Goal: Task Accomplishment & Management: Complete application form

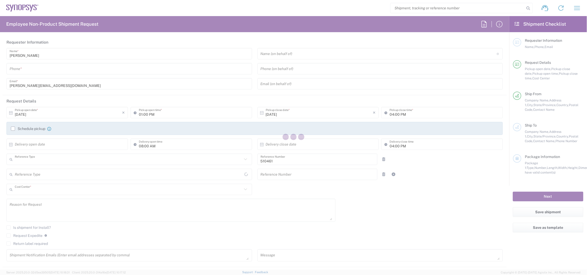
type input "Department"
type input "CA02, SG, MSIP2, R&D 510461"
type input "Ontario"
type input "Canada"
type input "Delivered at Place"
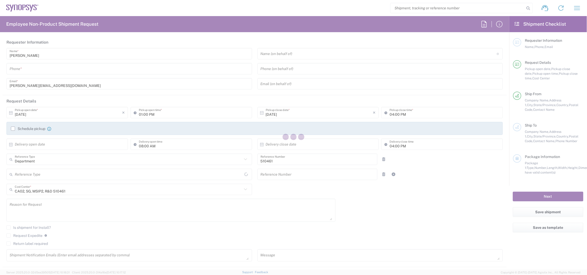
type input "Canada"
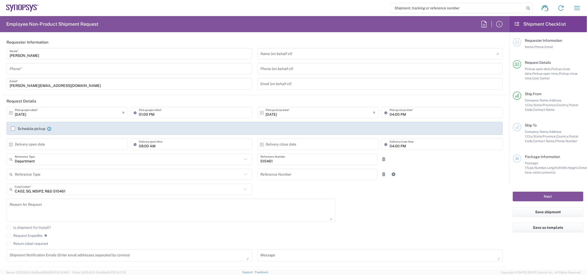
type input "Nepean CA09"
click at [579, 8] on icon "button" at bounding box center [577, 8] width 8 height 8
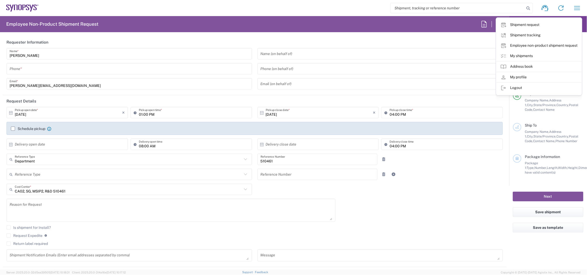
click at [505, 55] on icon at bounding box center [504, 56] width 6 height 6
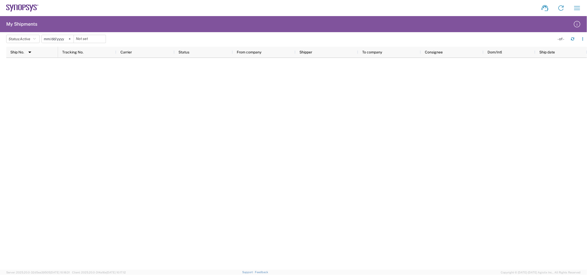
click at [73, 38] on svg-icon at bounding box center [70, 39] width 8 height 8
click at [36, 40] on icon "button" at bounding box center [34, 39] width 3 height 4
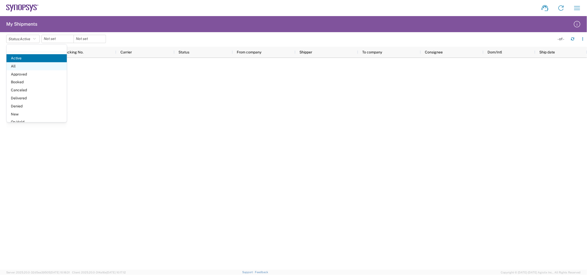
click at [37, 68] on span "All" at bounding box center [36, 66] width 60 height 8
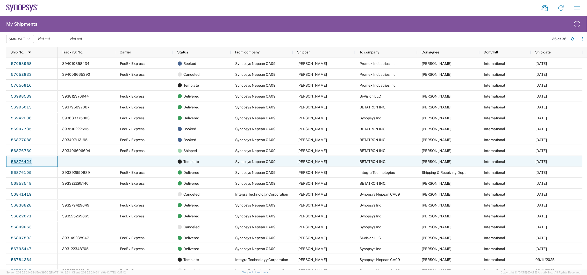
click at [25, 159] on link "56876424" at bounding box center [21, 162] width 21 height 8
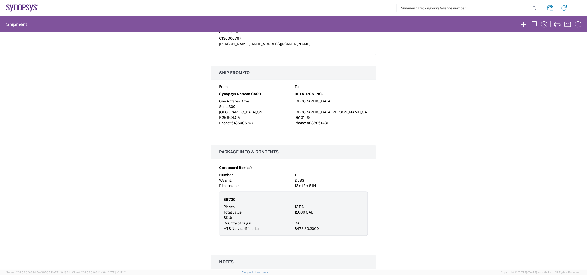
scroll to position [180, 0]
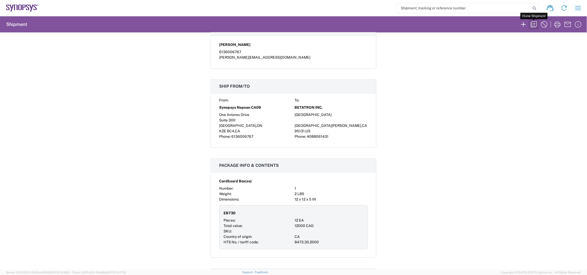
click at [534, 24] on icon "button" at bounding box center [534, 24] width 6 height 6
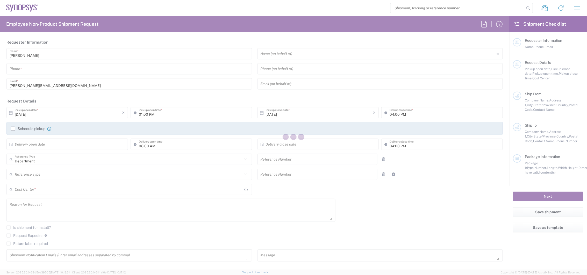
type input "6136006767"
type input "09:00 AM"
type input "05:00 PM"
type input "510461"
type textarea "Board bring up."
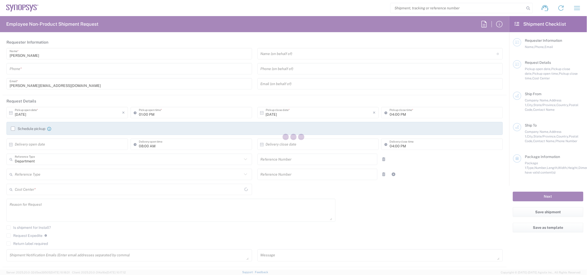
type textarea "shahrukh@synopsys.com, ca09lab-logistics@synopsys.com, lsteph@synopsys.com"
type input "Nepean CA09"
type input "Synopsys Nepean CA09"
type input "One Antares Drive"
type input "Suite 300"
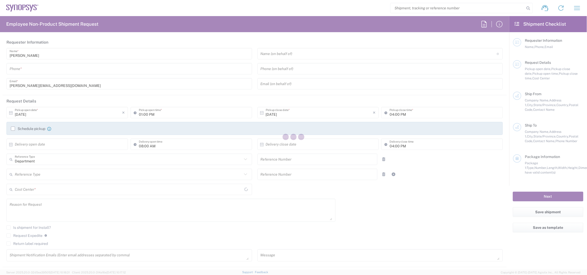
type input "[GEOGRAPHIC_DATA]"
type input "Canada"
type input "K2E 8C4"
type input "[PERSON_NAME]"
type input "6136006767"
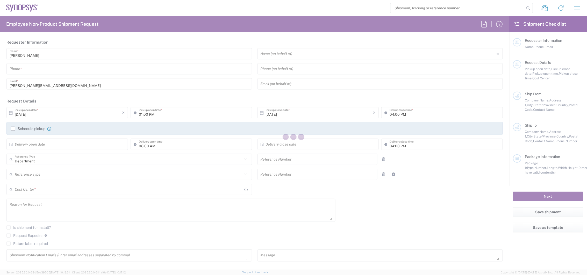
type input "[PERSON_NAME][EMAIL_ADDRESS][DOMAIN_NAME]"
type input "BETATRON INC."
type input "[GEOGRAPHIC_DATA]"
type input "[GEOGRAPHIC_DATA][PERSON_NAME]"
type input "California"
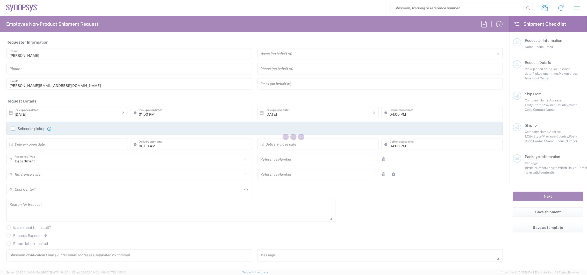
type input "95131"
type input "MIKE YOUNG"
type input "4088061431"
type input "gowan@synopsys.com"
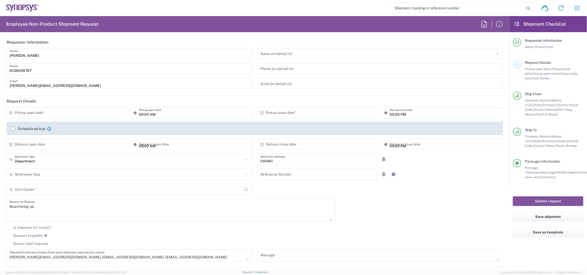
type input "Ontario"
type input "Cardboard Box(es)"
type input "CA02, SG, MSIP2, R&D 510461"
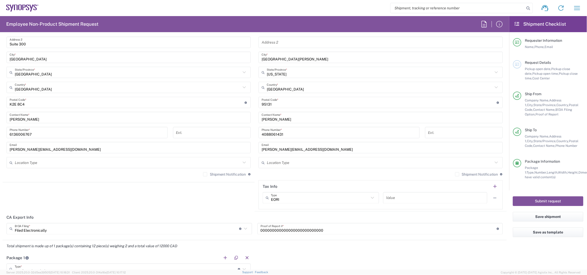
scroll to position [288, 0]
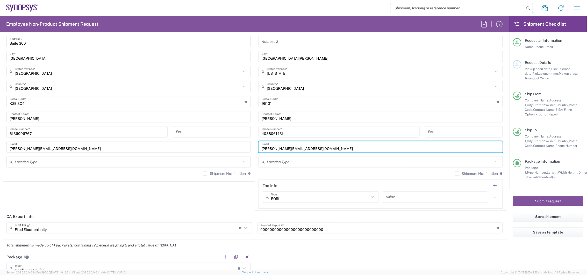
drag, startPoint x: 308, startPoint y: 147, endPoint x: 212, endPoint y: 152, distance: 96.0
click at [212, 152] on div "Ship From Nepean CA09 Location Nepean CA09 Aachen DE04 Agrate Brianza IT01 Asch…" at bounding box center [255, 94] width 504 height 231
click at [282, 145] on input "text" at bounding box center [381, 146] width 238 height 9
paste input "mike.young@betatron.net"
type input "mike.young@betatron.net"
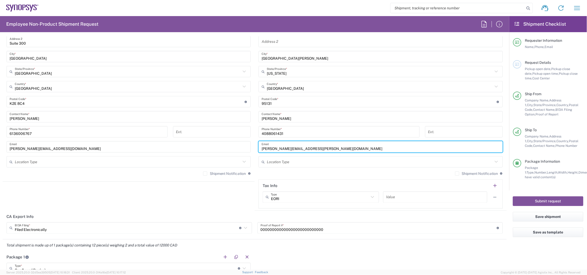
click at [245, 228] on icon at bounding box center [245, 227] width 7 height 7
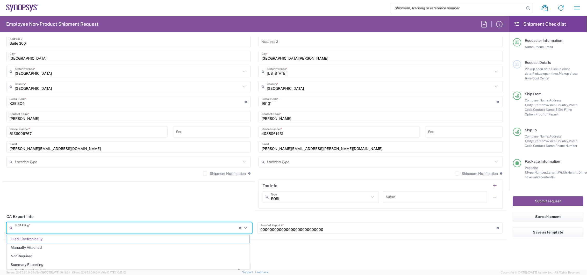
click at [97, 250] on span "Manually Attached" at bounding box center [128, 247] width 243 height 8
type input "Manually Attached"
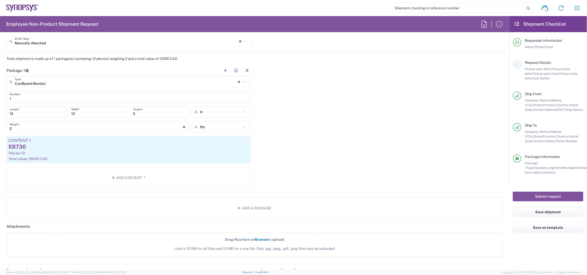
scroll to position [455, 0]
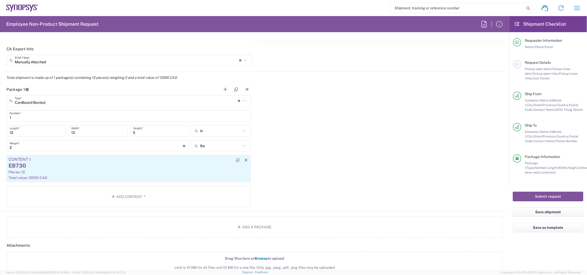
click at [104, 176] on div "Total value: 12000 CAD" at bounding box center [129, 177] width 240 height 5
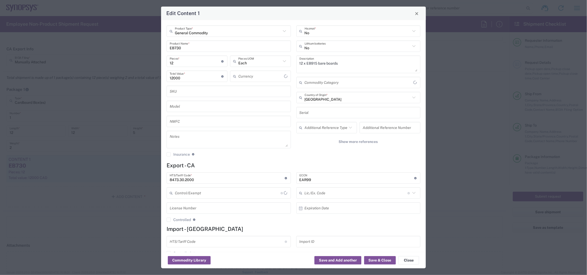
type input "Canadian Dollar"
click at [180, 47] on input "EB730" at bounding box center [229, 46] width 118 height 9
type input "EB919"
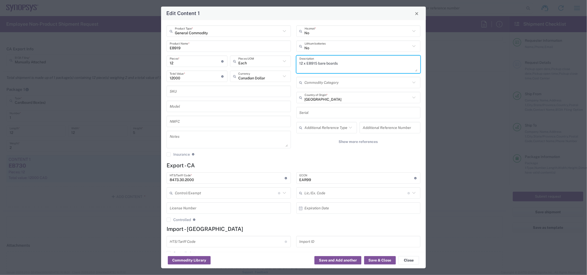
click at [316, 62] on textarea "12 x EB915 bare boards" at bounding box center [359, 64] width 118 height 15
type textarea "12 x EB919 bare boards"
click at [383, 257] on button "Save & Close" at bounding box center [380, 260] width 32 height 8
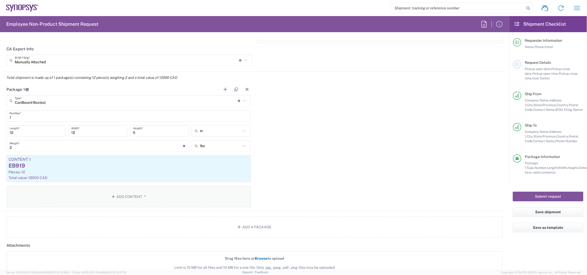
click at [122, 195] on button "Add Content *" at bounding box center [128, 196] width 244 height 21
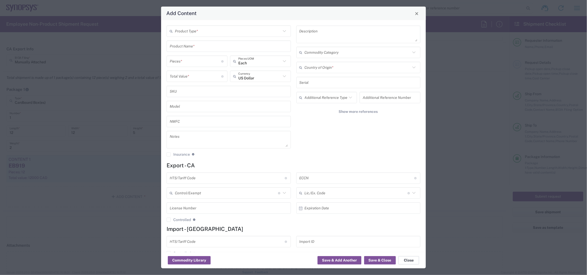
click at [410, 259] on button "Close" at bounding box center [409, 260] width 21 height 8
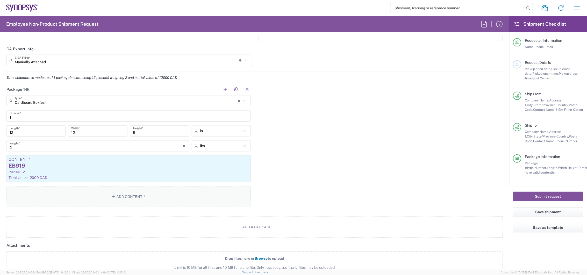
click at [140, 197] on button "Add Content *" at bounding box center [128, 196] width 244 height 21
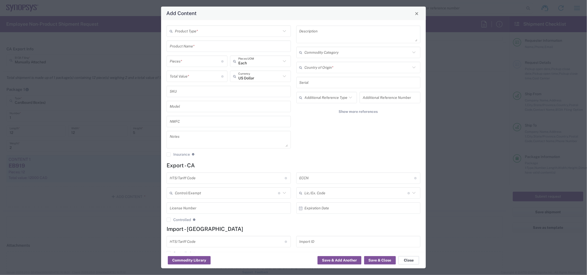
click at [411, 263] on button "Close" at bounding box center [409, 260] width 21 height 8
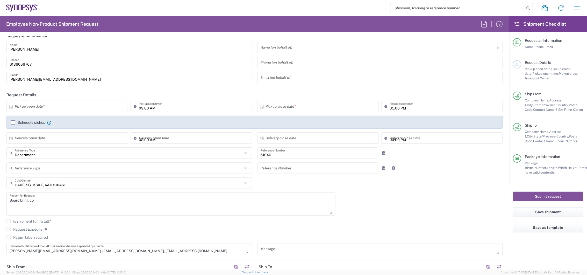
scroll to position [0, 0]
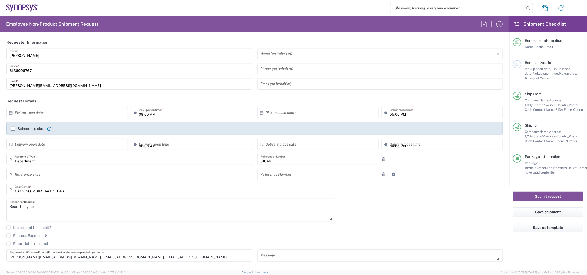
click at [47, 113] on input "text" at bounding box center [68, 112] width 107 height 9
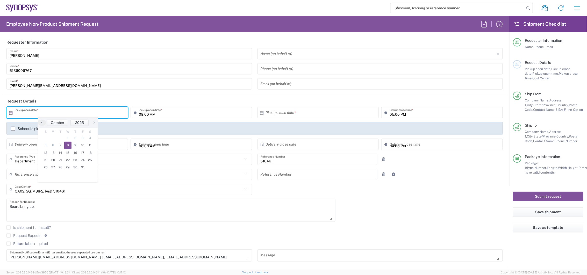
click at [67, 143] on span "8" at bounding box center [68, 144] width 8 height 7
type input "10/08/2025"
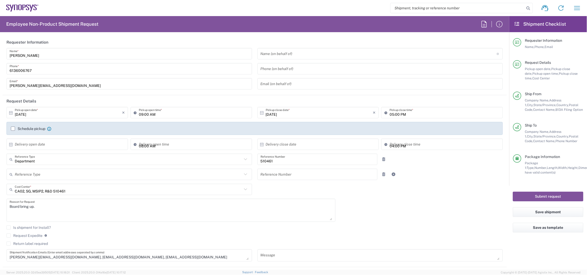
click at [140, 115] on input "09:00 AM" at bounding box center [194, 112] width 110 height 9
type input "02:00 PM"
click at [390, 115] on input "05:00 PM" at bounding box center [445, 112] width 110 height 9
type input "07:00 PM"
click at [140, 170] on input "text" at bounding box center [129, 174] width 228 height 9
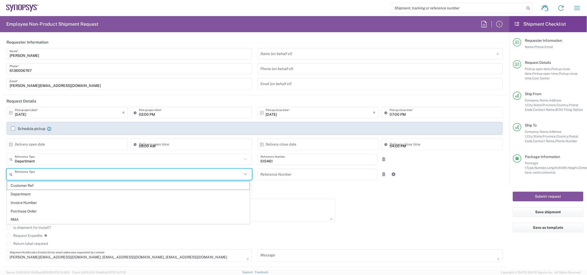
click at [335, 214] on div "Board bring up. Reason for Request" at bounding box center [171, 211] width 335 height 27
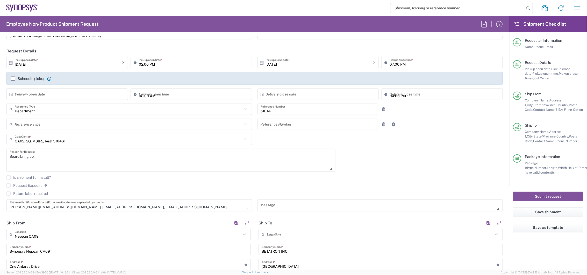
scroll to position [86, 0]
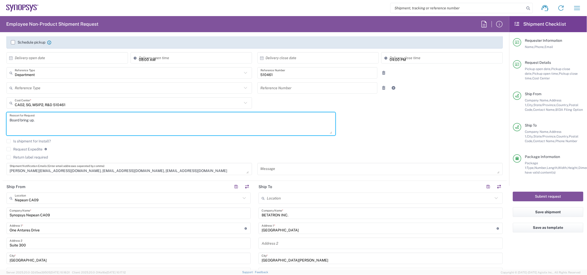
drag, startPoint x: 60, startPoint y: 120, endPoint x: 61, endPoint y: 124, distance: 4.4
click at [60, 120] on textarea "Board bring up." at bounding box center [171, 124] width 323 height 20
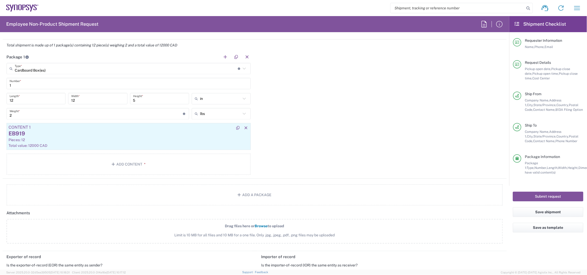
scroll to position [489, 0]
click at [139, 163] on button "Add Content *" at bounding box center [128, 162] width 244 height 21
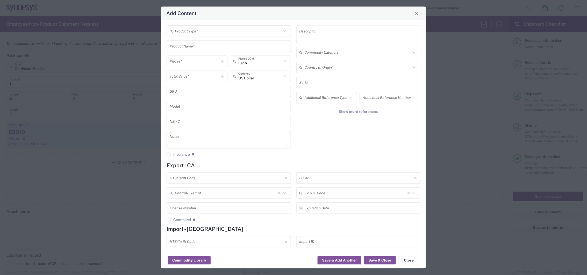
click at [205, 29] on input "text" at bounding box center [228, 31] width 106 height 9
click at [208, 52] on span "General Commodity" at bounding box center [227, 51] width 121 height 8
type input "General Commodity"
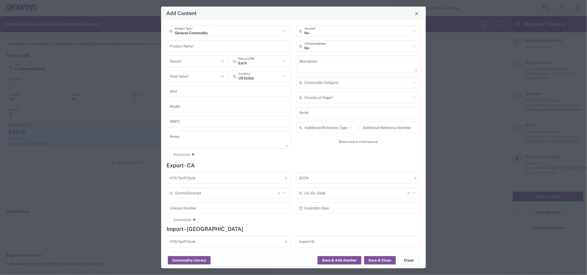
click at [196, 46] on input "text" at bounding box center [229, 46] width 118 height 9
type input "7 Segment LED"
type input "105"
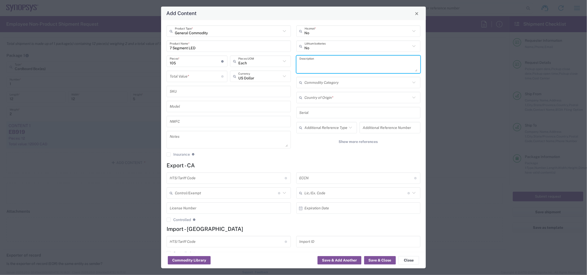
click at [315, 62] on textarea at bounding box center [359, 64] width 118 height 15
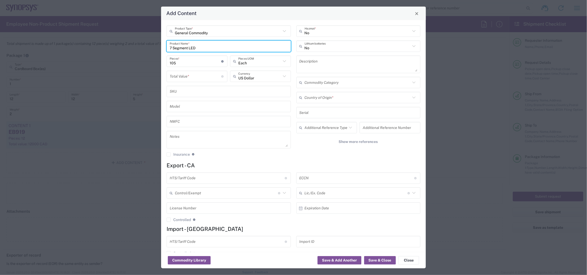
drag, startPoint x: 211, startPoint y: 47, endPoint x: 122, endPoint y: 52, distance: 89.6
click at [122, 52] on div "Add Content General Commodity Product Type * 7 Segment LED Product Name * 105 P…" at bounding box center [293, 137] width 587 height 275
click at [332, 59] on textarea at bounding box center [359, 64] width 118 height 15
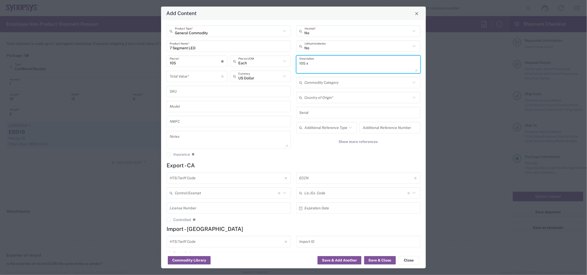
paste textarea "7 Segment LED"
type textarea "105 x 7 Segment LED"
click at [192, 73] on input "number" at bounding box center [196, 76] width 52 height 9
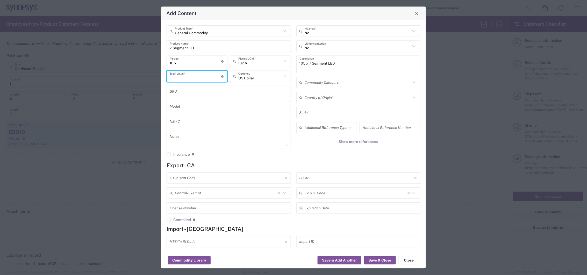
click at [209, 76] on input "number" at bounding box center [196, 76] width 52 height 9
click at [267, 77] on input "text" at bounding box center [259, 76] width 43 height 9
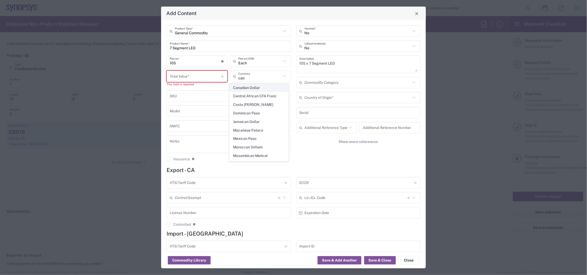
click at [275, 84] on span "Canadian Dollar" at bounding box center [259, 88] width 59 height 8
type input "Canadian Dollar"
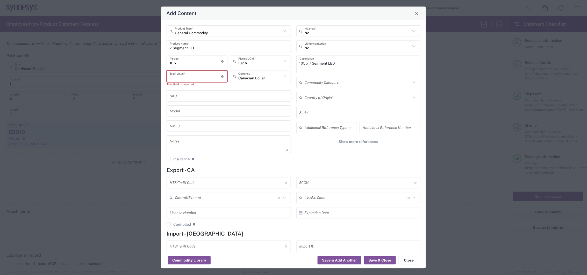
click at [186, 75] on input "number" at bounding box center [196, 76] width 52 height 9
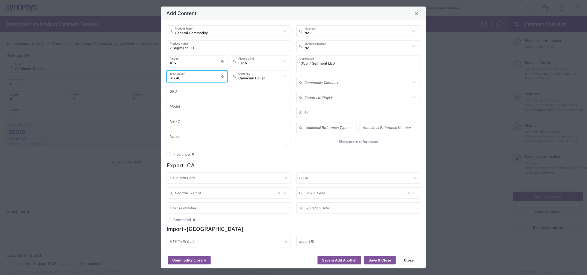
type input "617.40"
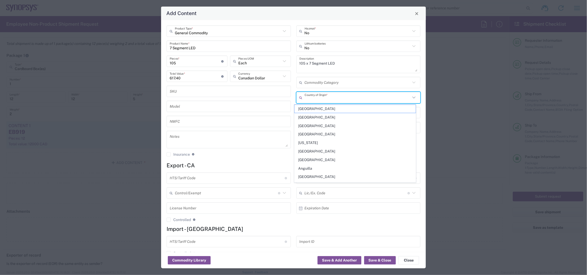
click at [318, 99] on input "text" at bounding box center [358, 97] width 106 height 9
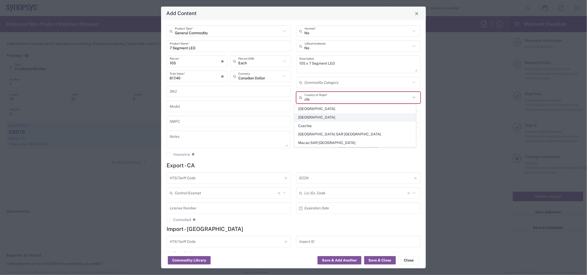
click at [325, 116] on span "China" at bounding box center [355, 117] width 121 height 8
type input "China"
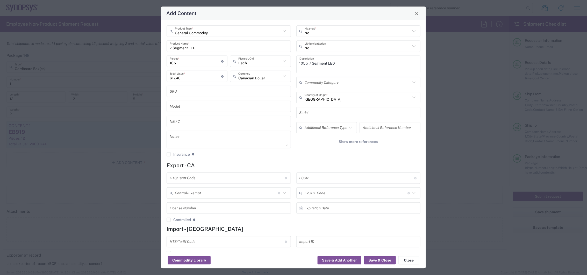
click at [209, 180] on input "text" at bounding box center [227, 177] width 115 height 9
click at [192, 179] on input "text" at bounding box center [227, 177] width 115 height 9
paste input "8541410000"
click at [178, 178] on input "8541410000" at bounding box center [227, 177] width 115 height 9
click at [182, 179] on input "8541.410000" at bounding box center [227, 177] width 115 height 9
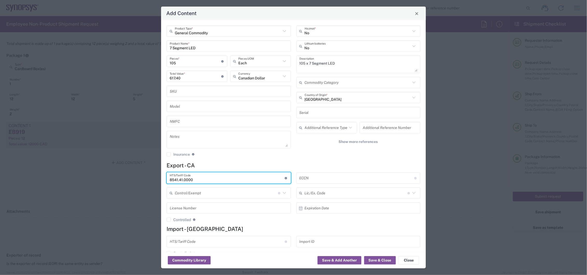
type input "8541.41.0000"
click at [352, 178] on input "text" at bounding box center [357, 177] width 115 height 9
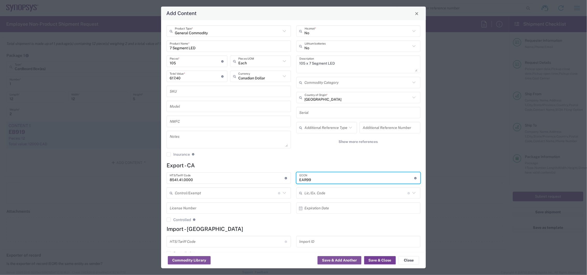
type input "EAR99"
click at [384, 261] on button "Save & Close" at bounding box center [380, 260] width 32 height 8
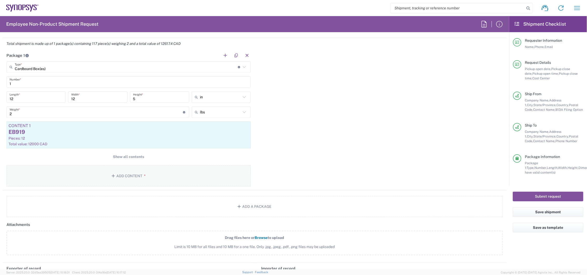
click at [136, 174] on button "Add Content *" at bounding box center [128, 175] width 244 height 21
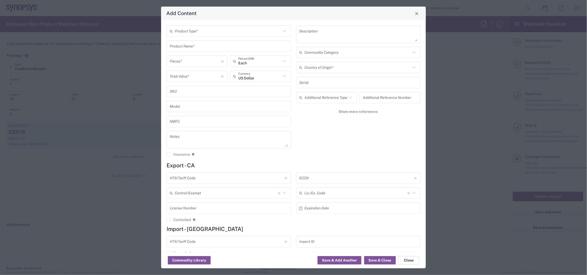
click at [415, 262] on button "Close" at bounding box center [409, 260] width 21 height 8
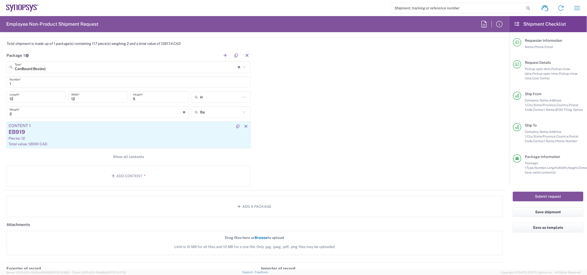
click at [113, 137] on div "Pieces: 12" at bounding box center [129, 138] width 240 height 5
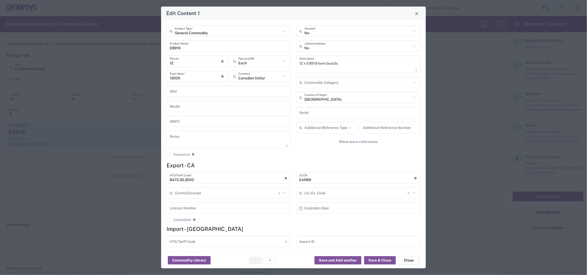
click at [415, 262] on button "Close" at bounding box center [409, 260] width 21 height 8
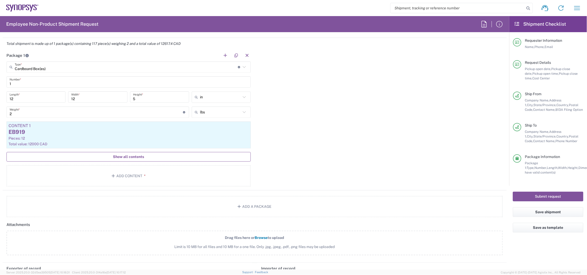
click at [136, 159] on button "Show all contents" at bounding box center [128, 157] width 244 height 10
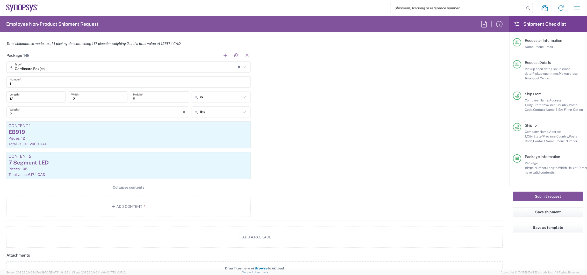
click at [49, 86] on div "1 Number *" at bounding box center [128, 81] width 244 height 11
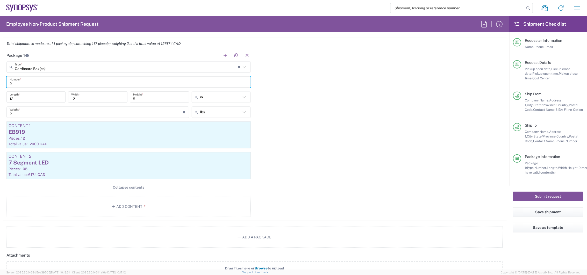
click at [33, 98] on input "12" at bounding box center [36, 97] width 53 height 9
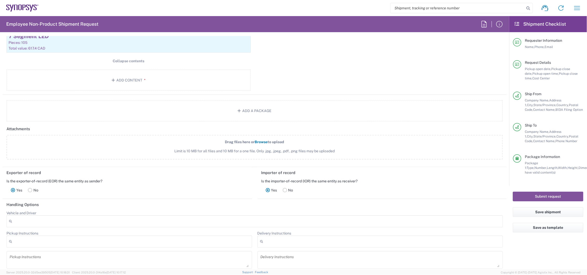
scroll to position [518, 0]
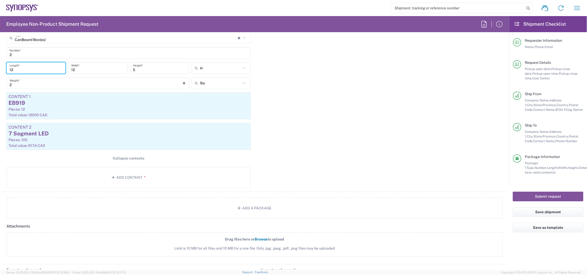
click at [282, 90] on div "Package 1 Cardboard Box(es) Type * Material used to package goods Cardboard Box…" at bounding box center [255, 105] width 504 height 171
click at [300, 96] on div "Package 1 Cardboard Box(es) Type * Material used to package goods Cardboard Box…" at bounding box center [255, 105] width 504 height 171
click at [301, 96] on div "Package 1 Cardboard Box(es) Type * Material used to package goods Cardboard Box…" at bounding box center [255, 105] width 504 height 171
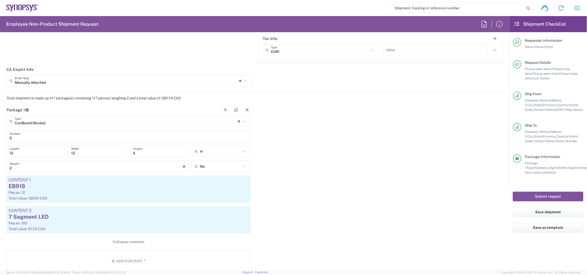
scroll to position [432, 0]
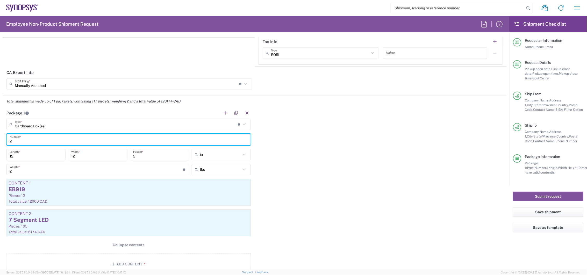
drag, startPoint x: 22, startPoint y: 141, endPoint x: -47, endPoint y: 137, distance: 69.6
click at [0, 137] on html "Shipment request Shipment tracking Employee non-product shipment request My shi…" at bounding box center [293, 137] width 587 height 275
type input "1"
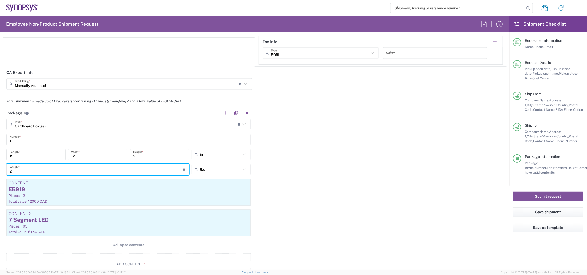
drag, startPoint x: 15, startPoint y: 170, endPoint x: 6, endPoint y: 172, distance: 8.6
click at [6, 172] on div "2 Weight * Total weight of package(s) in pounds or kilograms" at bounding box center [97, 171] width 185 height 15
type input "3"
click at [313, 170] on div "Package 1 Cardboard Box(es) Type * Material used to package goods Cardboard Box…" at bounding box center [255, 192] width 504 height 171
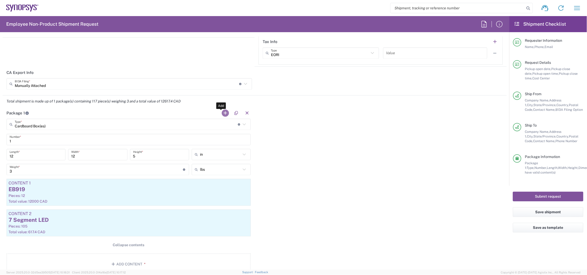
click at [223, 112] on button "button" at bounding box center [225, 112] width 7 height 7
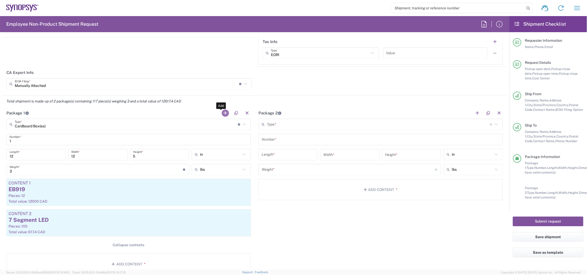
click at [225, 110] on button "button" at bounding box center [225, 112] width 7 height 7
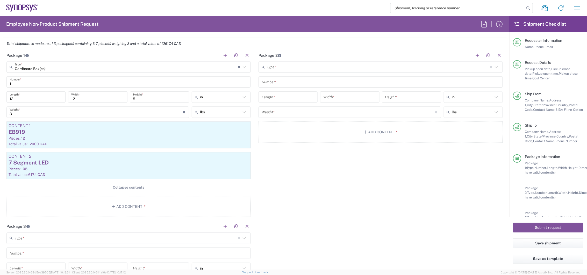
scroll to position [576, 0]
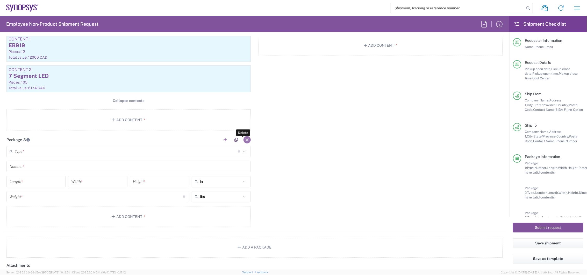
click at [245, 139] on button "button" at bounding box center [247, 139] width 7 height 7
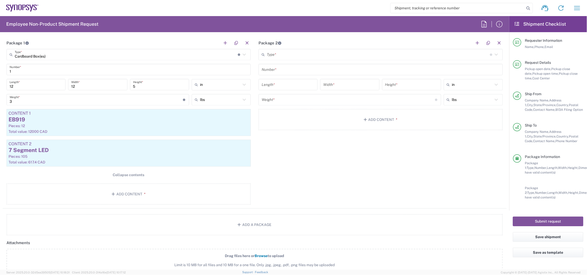
scroll to position [403, 0]
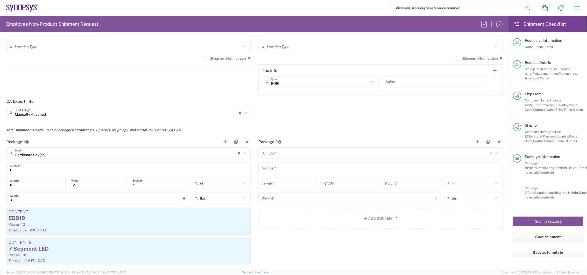
click at [294, 153] on input "text" at bounding box center [378, 153] width 223 height 9
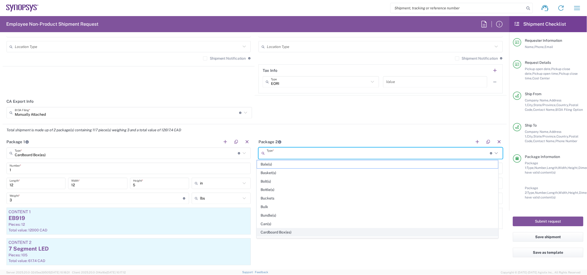
click at [316, 231] on span "Cardboard Box(es)" at bounding box center [377, 232] width 241 height 8
type input "Cardboard Box(es)"
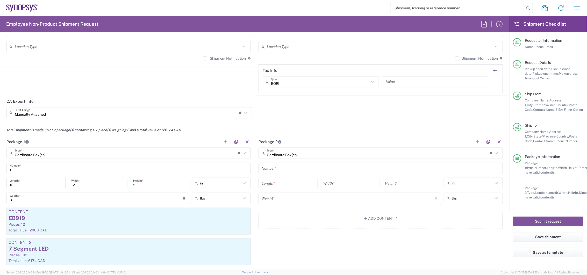
click at [281, 161] on main "Cardboard Box(es) Type * Material used to package goods Bale(s) Basket(s) Bolt(…" at bounding box center [381, 188] width 252 height 83
click at [288, 172] on input "text" at bounding box center [381, 168] width 238 height 9
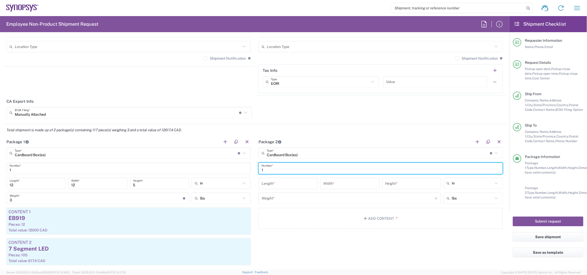
type input "1"
click at [290, 184] on input "number" at bounding box center [288, 183] width 53 height 9
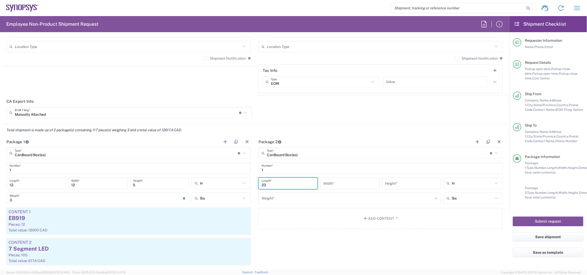
type input "2"
click at [495, 181] on icon at bounding box center [496, 183] width 7 height 7
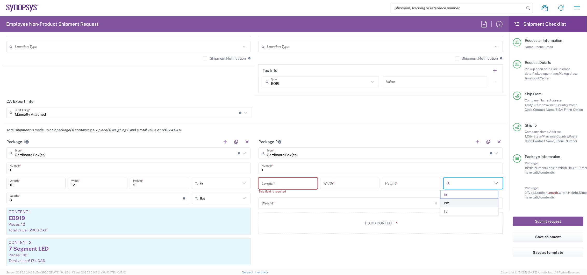
click at [467, 204] on span "cm" at bounding box center [470, 203] width 58 height 8
type input "cm"
click at [279, 181] on input "number" at bounding box center [288, 183] width 53 height 9
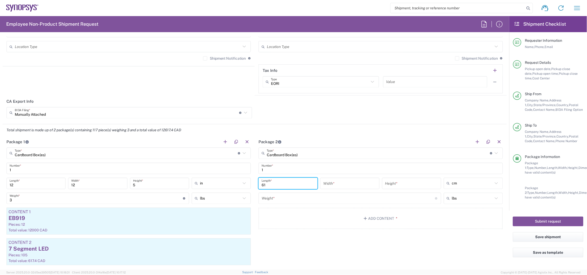
type input "61"
click at [334, 183] on input "number" at bounding box center [349, 183] width 53 height 9
type input "22"
type input "9"
click at [495, 183] on icon at bounding box center [496, 183] width 3 height 2
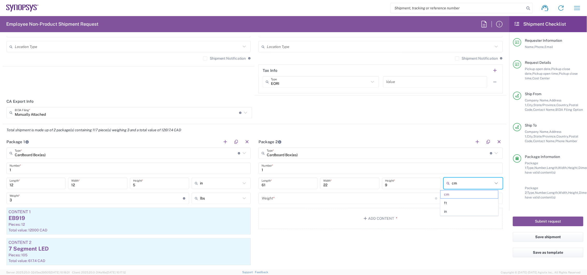
type input "cm"
click at [470, 212] on span "in" at bounding box center [470, 211] width 58 height 8
type input "24.02"
type input "8.66"
type input "3.54"
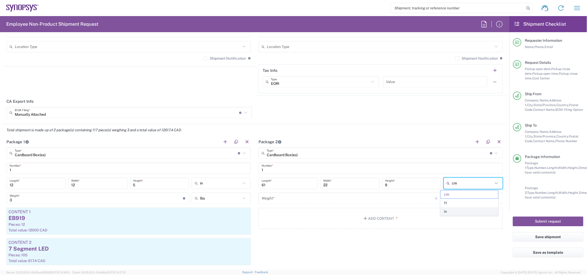
type input "in"
click at [385, 219] on button "Add Content *" at bounding box center [381, 218] width 244 height 21
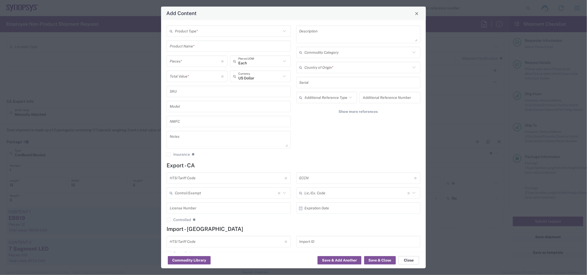
click at [411, 260] on button "Close" at bounding box center [409, 260] width 21 height 8
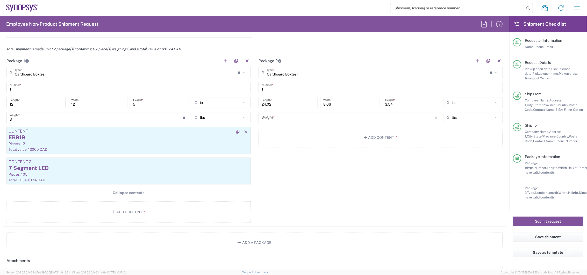
scroll to position [489, 0]
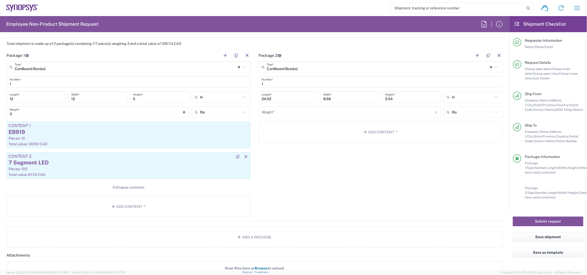
click at [158, 167] on div "Pieces: 105" at bounding box center [129, 168] width 240 height 5
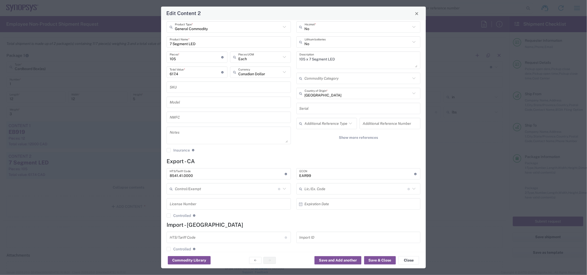
scroll to position [0, 0]
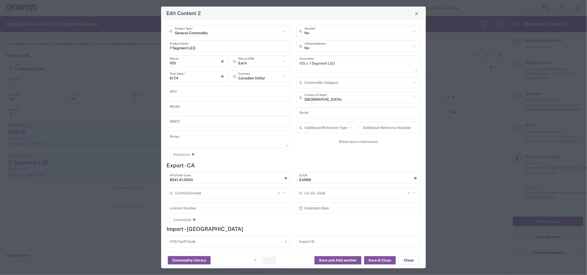
click at [409, 261] on button "Close" at bounding box center [409, 260] width 21 height 8
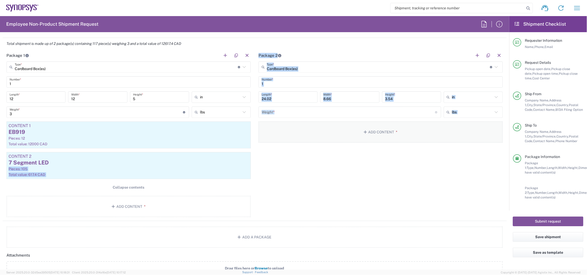
drag, startPoint x: 172, startPoint y: 162, endPoint x: 341, endPoint y: 127, distance: 172.1
click at [341, 127] on div "Package 1 Cardboard Box(es) Type * Material used to package goods Cardboard Box…" at bounding box center [255, 134] width 504 height 171
click at [297, 182] on div "Package 2 Cardboard Box(es) Type * Material used to package goods Bale(s) Baske…" at bounding box center [381, 134] width 252 height 171
click at [178, 159] on div "7 Segment LED" at bounding box center [129, 163] width 240 height 8
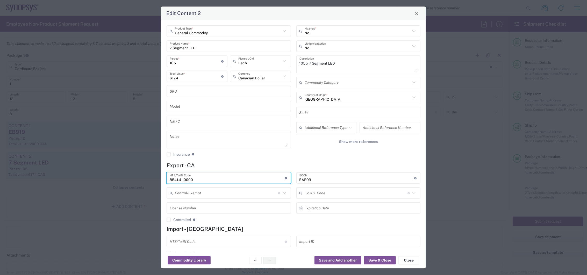
drag, startPoint x: 219, startPoint y: 178, endPoint x: 147, endPoint y: 182, distance: 72.2
click at [147, 182] on div "Edit Content 2 General Commodity Product Type * 7 Segment LED Product Name * 10…" at bounding box center [293, 137] width 587 height 275
click at [408, 262] on button "Close" at bounding box center [409, 260] width 21 height 8
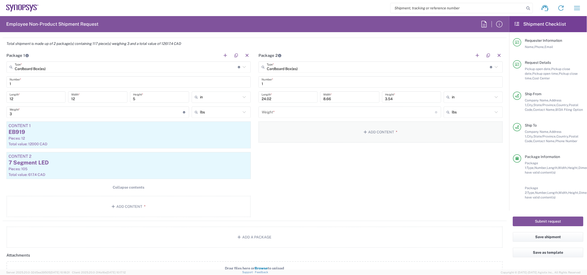
click at [370, 128] on button "Add Content *" at bounding box center [381, 131] width 244 height 21
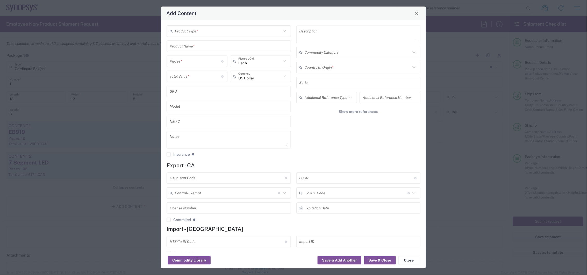
click at [198, 177] on input "text" at bounding box center [227, 177] width 115 height 9
paste input "8541.41.0000"
type input "8541.41.0000"
click at [352, 177] on input "text" at bounding box center [357, 177] width 115 height 9
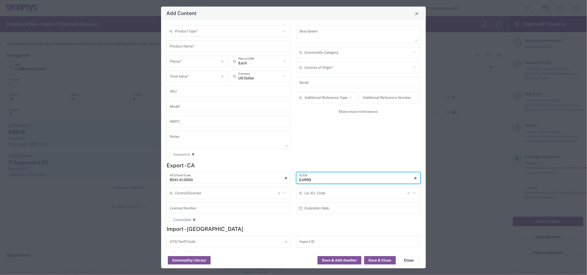
type input "EAR99"
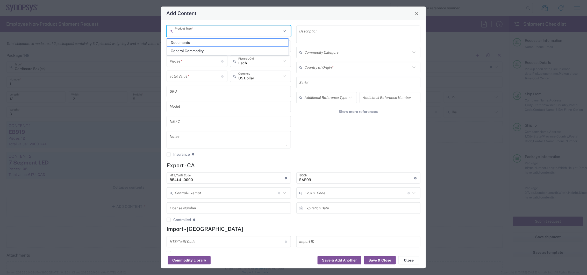
click at [207, 31] on input "text" at bounding box center [228, 31] width 106 height 9
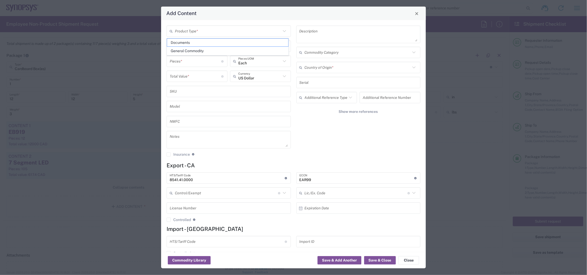
click at [212, 48] on span "General Commodity" at bounding box center [227, 51] width 121 height 8
type input "General Commodity"
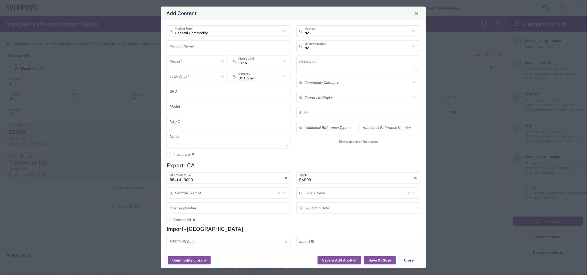
click at [211, 48] on input "text" at bounding box center [229, 46] width 118 height 9
type input "7 Segment LED"
type input "105"
click at [275, 79] on input "text" at bounding box center [259, 76] width 43 height 9
click at [273, 88] on span "Canadian Dollar" at bounding box center [259, 88] width 59 height 8
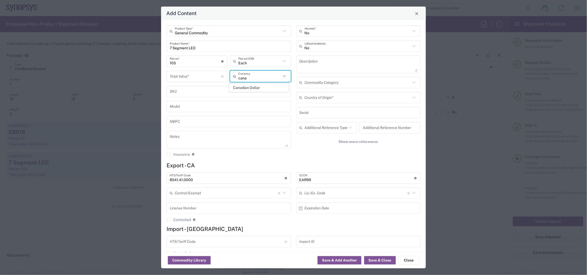
type input "Canadian Dollar"
click at [321, 66] on textarea at bounding box center [359, 64] width 118 height 15
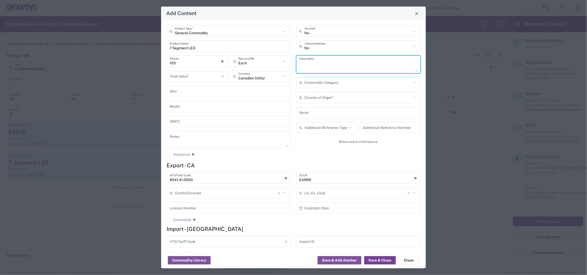
click at [383, 259] on button "Save & Close" at bounding box center [380, 260] width 32 height 8
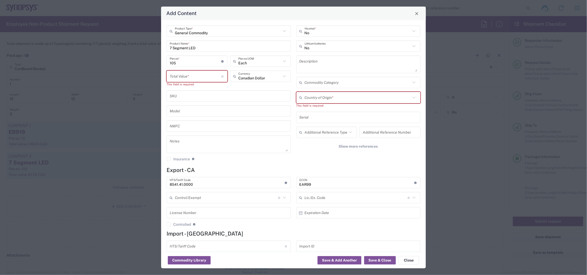
click at [211, 78] on input "number" at bounding box center [196, 76] width 52 height 9
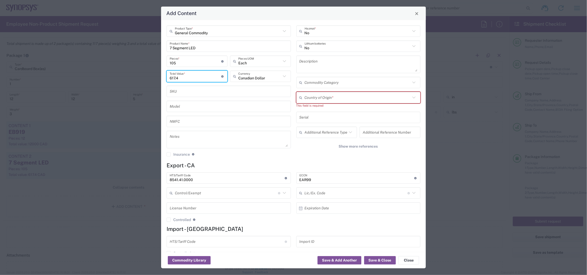
type input "617.4"
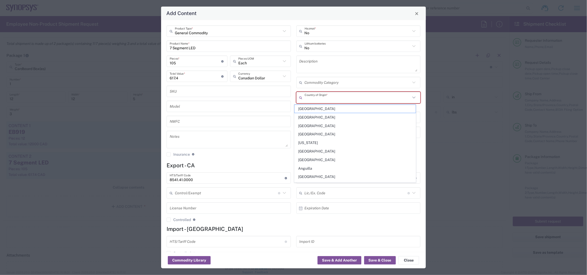
click at [313, 97] on input "text" at bounding box center [358, 97] width 106 height 9
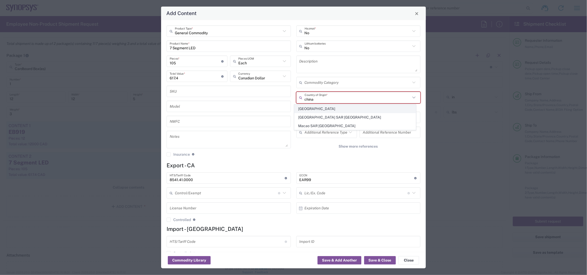
click at [313, 108] on span "China" at bounding box center [355, 109] width 121 height 8
type input "China"
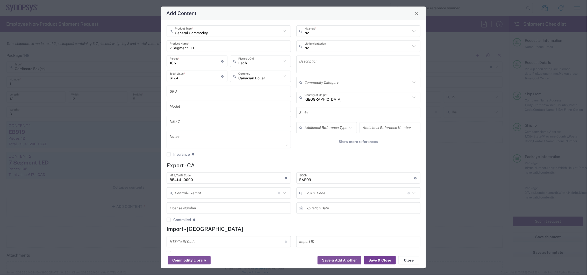
click at [383, 259] on button "Save & Close" at bounding box center [380, 260] width 32 height 8
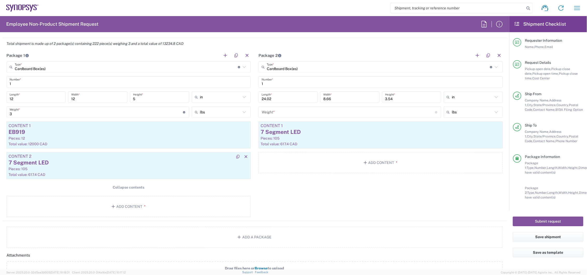
click at [69, 162] on div "7 Segment LED" at bounding box center [129, 163] width 240 height 8
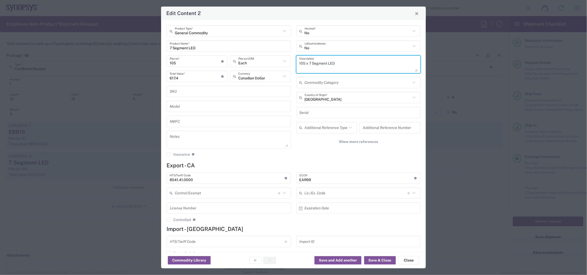
drag, startPoint x: 346, startPoint y: 63, endPoint x: 276, endPoint y: 68, distance: 70.7
click at [276, 68] on div "General Commodity Product Type * 7 Segment LED Product Name * 105 Pieces * Numb…" at bounding box center [293, 93] width 259 height 135
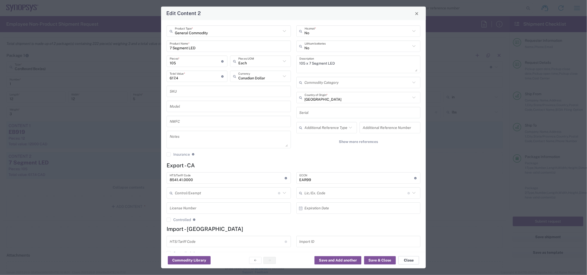
click at [406, 260] on button "Close" at bounding box center [409, 260] width 21 height 8
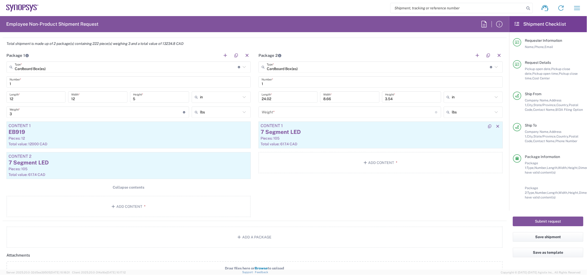
click at [354, 133] on div "7 Segment LED" at bounding box center [381, 132] width 240 height 8
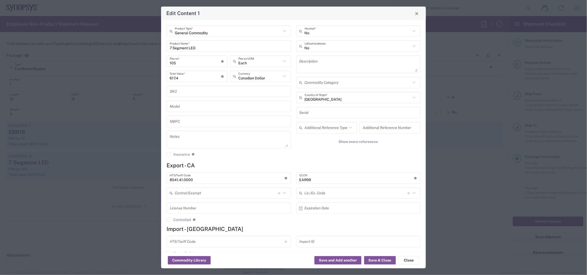
click at [322, 58] on textarea at bounding box center [359, 64] width 118 height 15
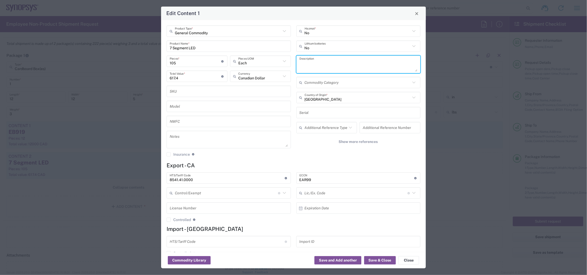
paste textarea "105 x 7 Segment LED"
type textarea "105 x 7 Segment LED"
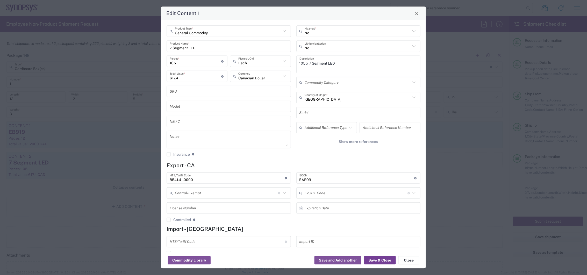
click at [382, 258] on button "Save & Close" at bounding box center [380, 260] width 32 height 8
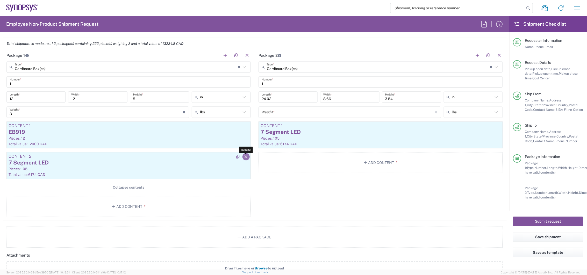
click at [246, 159] on button "button" at bounding box center [246, 156] width 7 height 7
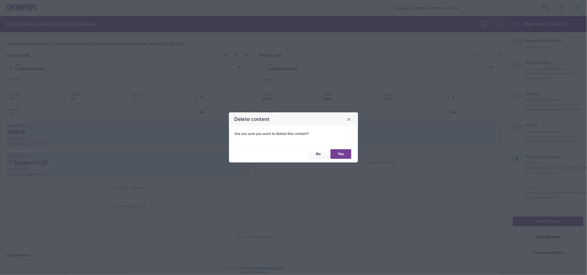
click at [346, 155] on button "Yes" at bounding box center [341, 154] width 21 height 10
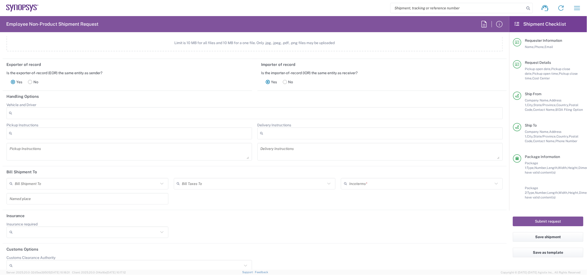
scroll to position [686, 0]
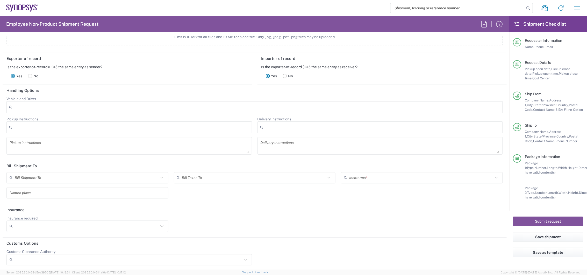
click at [374, 168] on header "Bill Shipment To" at bounding box center [255, 166] width 504 height 12
click at [376, 174] on input "text" at bounding box center [421, 177] width 144 height 9
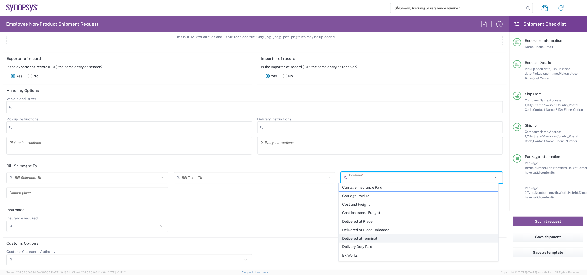
scroll to position [25, 0]
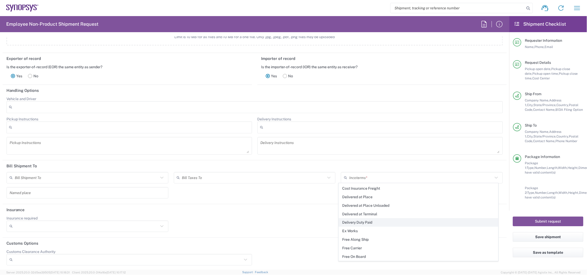
click at [369, 221] on span "Delivery Duty Paid" at bounding box center [418, 222] width 159 height 8
type input "Sender/Shipper"
type input "Delivery Duty Paid"
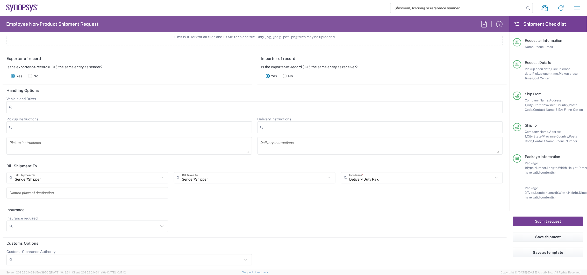
drag, startPoint x: 545, startPoint y: 221, endPoint x: 540, endPoint y: 224, distance: 5.2
click at [544, 222] on button "Submit request" at bounding box center [548, 221] width 70 height 10
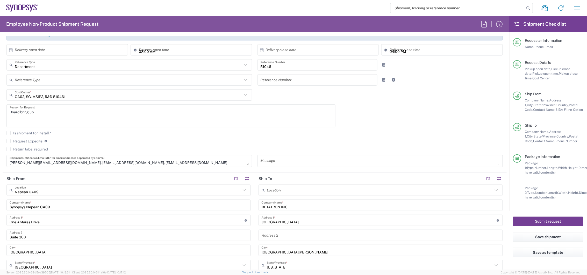
scroll to position [86, 0]
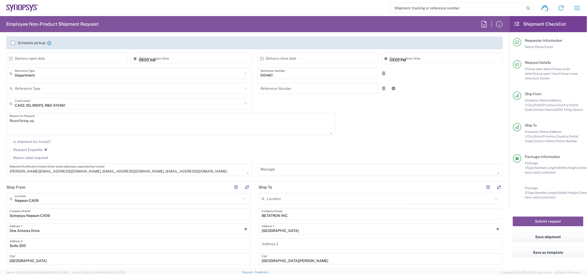
click at [8, 150] on label "Request Expedite" at bounding box center [24, 149] width 36 height 4
click at [9, 150] on input "Request Expedite" at bounding box center [9, 150] width 0 height 0
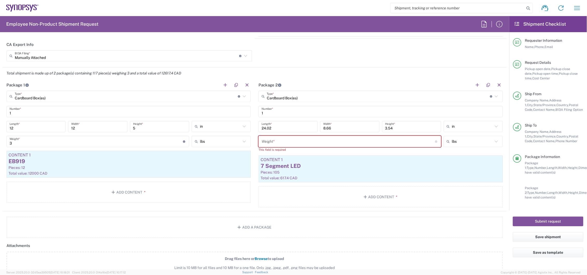
scroll to position [460, 0]
click at [298, 143] on input "number" at bounding box center [349, 141] width 174 height 9
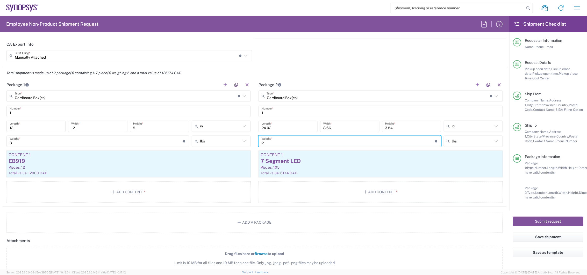
drag, startPoint x: 275, startPoint y: 141, endPoint x: 217, endPoint y: 137, distance: 58.2
click at [217, 137] on div "Package 1 Cardboard Box(es) Type * Material used to package goods Cardboard Box…" at bounding box center [255, 142] width 504 height 127
type input "1"
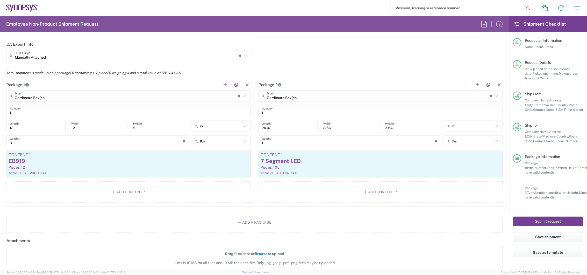
click at [550, 221] on button "Submit request" at bounding box center [548, 221] width 70 height 10
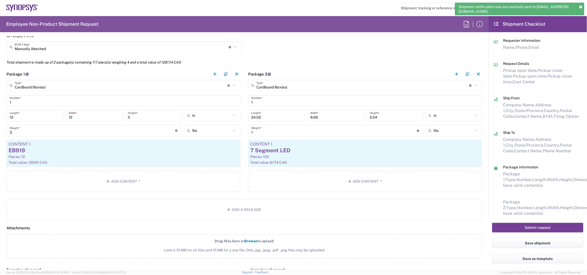
scroll to position [456, 0]
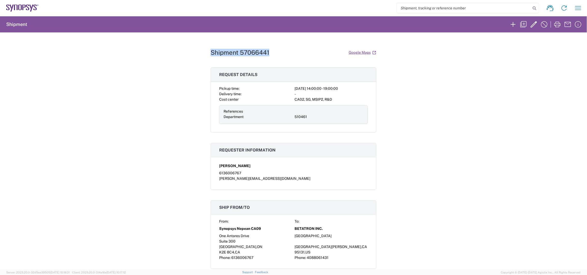
drag, startPoint x: 267, startPoint y: 53, endPoint x: 191, endPoint y: 52, distance: 76.2
click at [191, 52] on div "Shipment 57066441 Google Maps Request details Pickup time: [DATE] 14:00:00 - 19…" at bounding box center [293, 150] width 587 height 237
drag, startPoint x: 191, startPoint y: 52, endPoint x: 226, endPoint y: 50, distance: 35.3
copy h1 "Shipment 57066441"
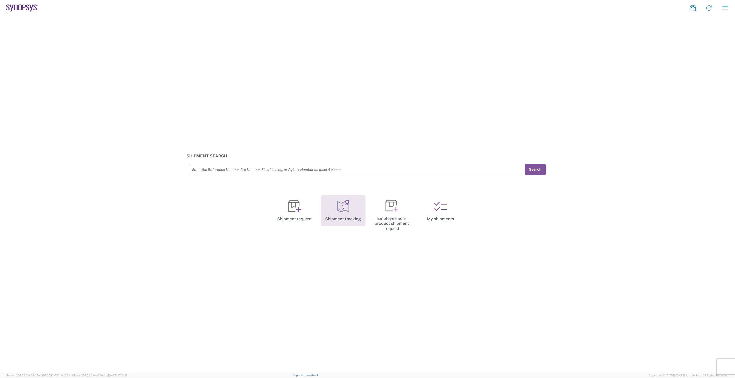
click at [339, 211] on icon at bounding box center [343, 206] width 13 height 13
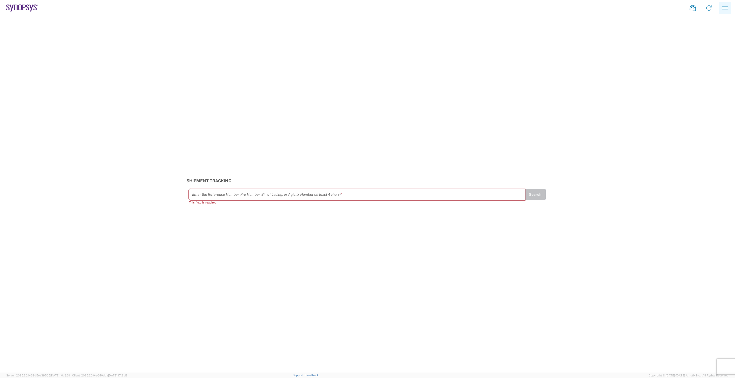
click at [726, 6] on icon "button" at bounding box center [725, 8] width 6 height 4
click at [651, 56] on icon at bounding box center [651, 56] width 6 height 6
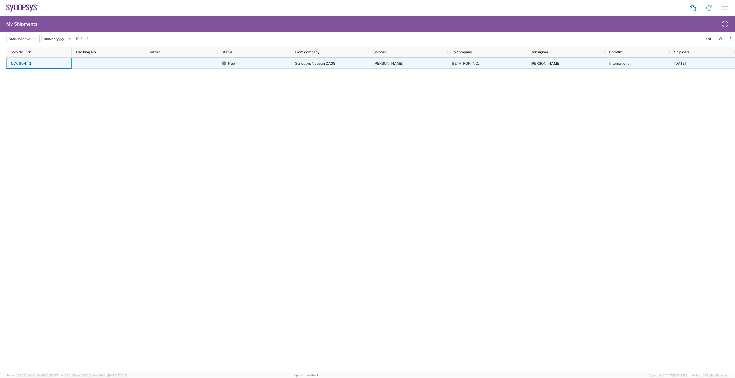
click at [23, 65] on link "57066441" at bounding box center [21, 64] width 21 height 8
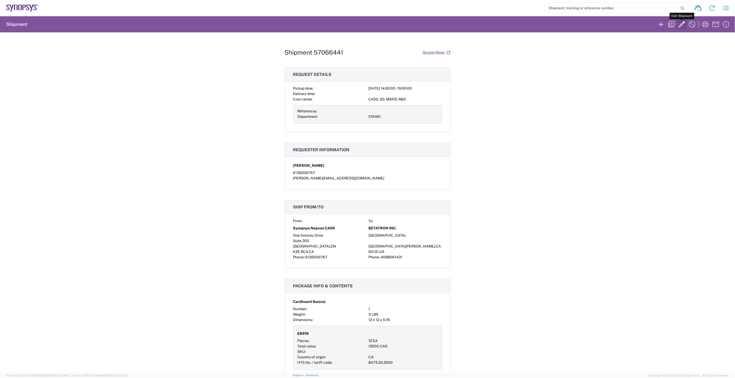
click at [680, 22] on icon "button" at bounding box center [681, 24] width 8 height 8
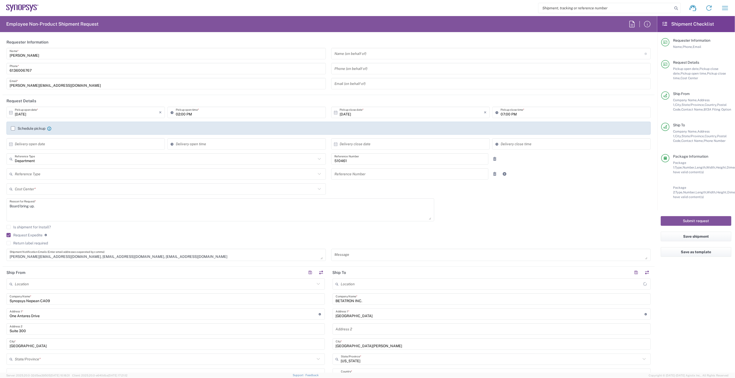
type input "Ontario"
type input "United States"
type input "Delivery Duty Paid"
type input "CA02, SG, MSIP2, R&D 510461"
type input "Canada"
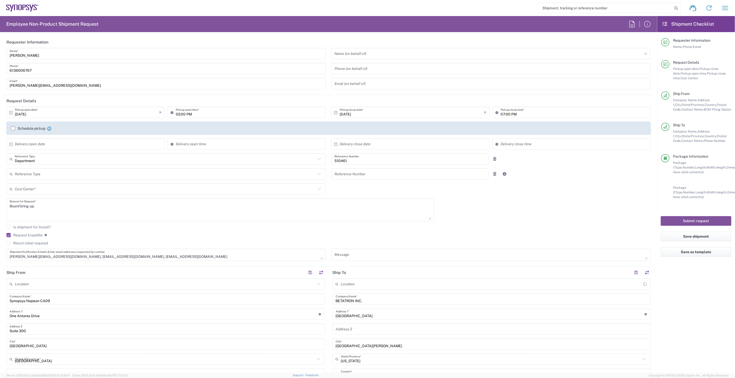
type input "Cardboard Box(es)"
type input "Nepean CA09"
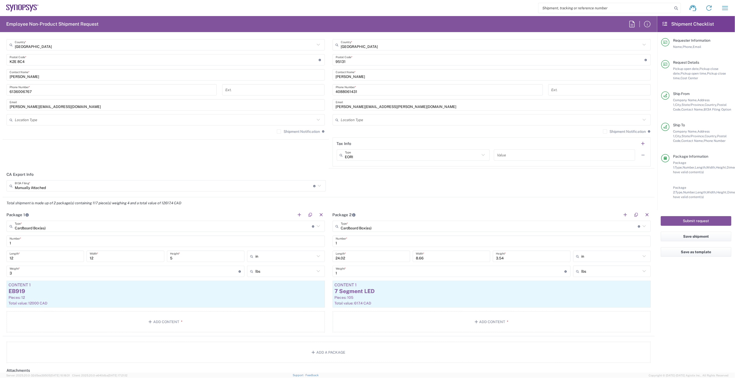
scroll to position [317, 0]
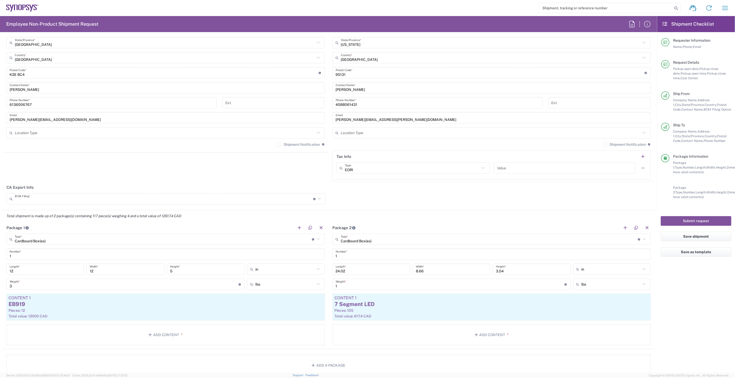
click at [133, 199] on input "text" at bounding box center [164, 199] width 298 height 9
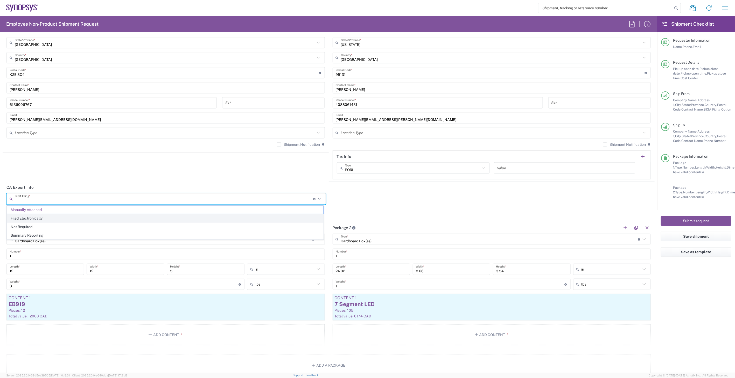
click at [123, 220] on span "Filed Electronically" at bounding box center [165, 219] width 316 height 8
type input "Filed Electronically"
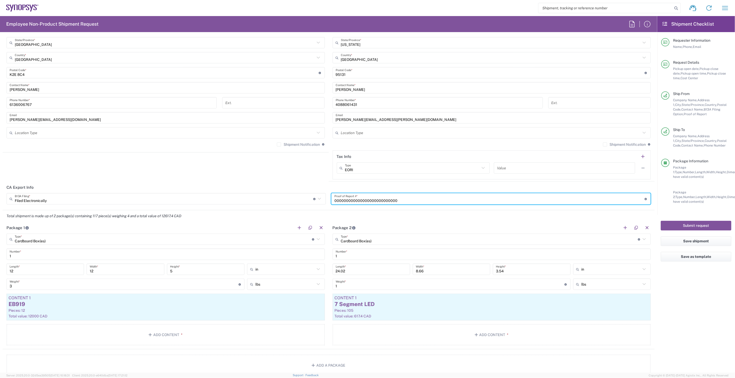
drag, startPoint x: 403, startPoint y: 200, endPoint x: 225, endPoint y: 206, distance: 178.4
click at [225, 206] on div "Filed Electronically B13A Filing * Document required by the Canada Border Servi…" at bounding box center [328, 200] width 649 height 15
paste input "HW1043202510084736495"
type input "HW1043202510084736495"
click at [704, 226] on button "Submit request" at bounding box center [695, 226] width 70 height 10
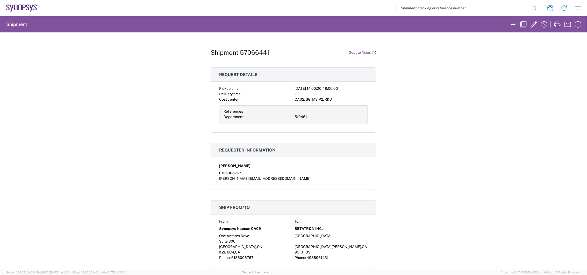
click at [142, 123] on div "Shipment 57066441 Google Maps Request details Pickup time: [DATE] 14:00:00 - 19…" at bounding box center [293, 150] width 587 height 237
